Goal: Task Accomplishment & Management: Manage account settings

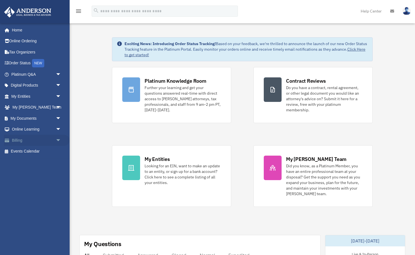
click at [26, 137] on link "Billing arrow_drop_down" at bounding box center [37, 140] width 66 height 11
click at [58, 138] on span "arrow_drop_down" at bounding box center [61, 140] width 11 height 11
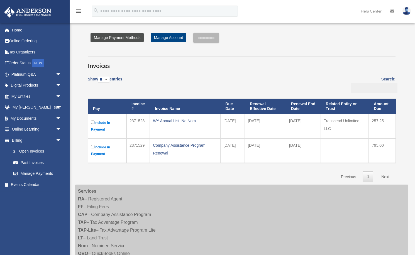
click at [134, 37] on link "Manage Payment Methods" at bounding box center [116, 37] width 53 height 9
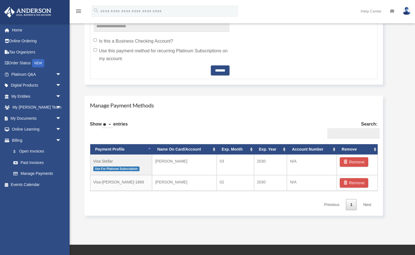
scroll to position [257, 0]
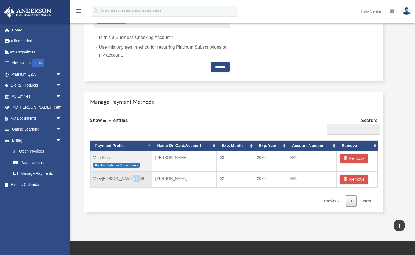
drag, startPoint x: 126, startPoint y: 178, endPoint x: 141, endPoint y: 178, distance: 14.2
click at [141, 178] on td "Visa-Jose-Mendez-1869" at bounding box center [121, 179] width 62 height 16
copy td "1869"
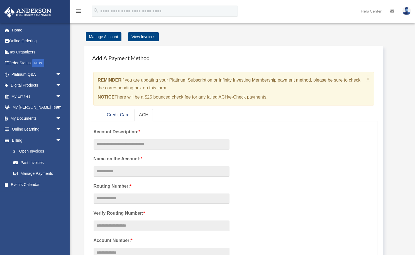
scroll to position [0, 0]
click at [406, 11] on img at bounding box center [406, 11] width 8 height 8
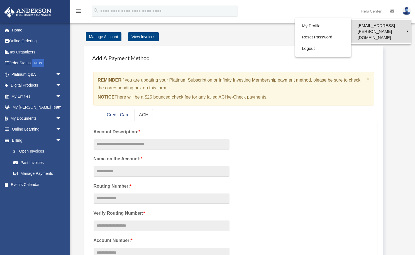
click at [400, 25] on link "[EMAIL_ADDRESS][PERSON_NAME][DOMAIN_NAME]" at bounding box center [381, 31] width 60 height 22
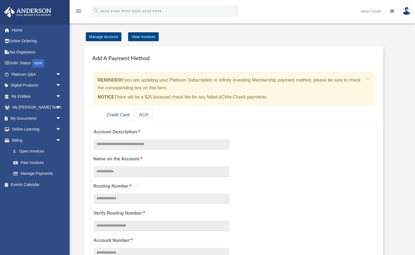
click at [406, 11] on img at bounding box center [406, 11] width 8 height 8
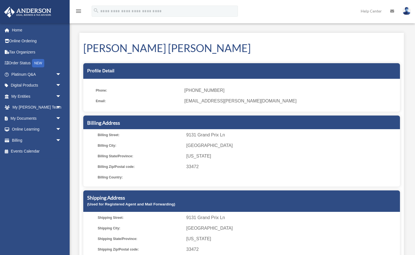
click at [402, 10] on link at bounding box center [406, 11] width 17 height 24
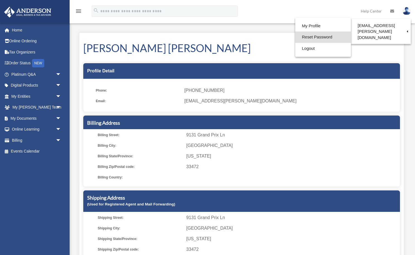
click at [303, 35] on link "Reset Password" at bounding box center [323, 36] width 56 height 11
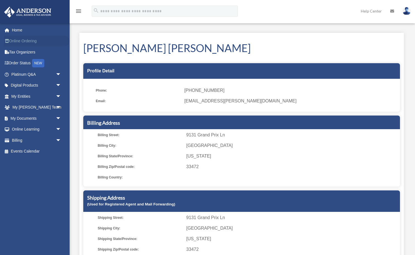
click at [22, 40] on link "Online Ordering" at bounding box center [37, 41] width 66 height 11
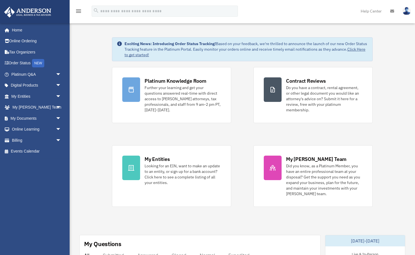
click at [402, 12] on img at bounding box center [406, 11] width 8 height 8
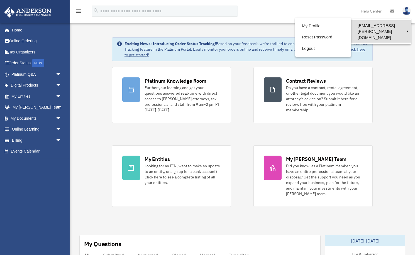
click at [367, 26] on link "[EMAIL_ADDRESS][PERSON_NAME][DOMAIN_NAME]" at bounding box center [381, 31] width 60 height 22
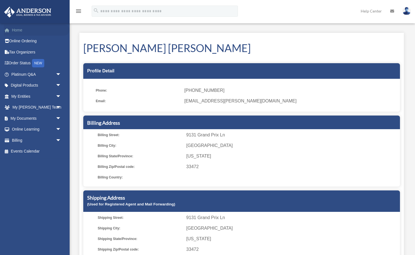
click at [16, 29] on link "Home" at bounding box center [37, 29] width 66 height 11
click at [79, 9] on icon "menu" at bounding box center [78, 11] width 7 height 7
